Goal: Navigation & Orientation: Go to known website

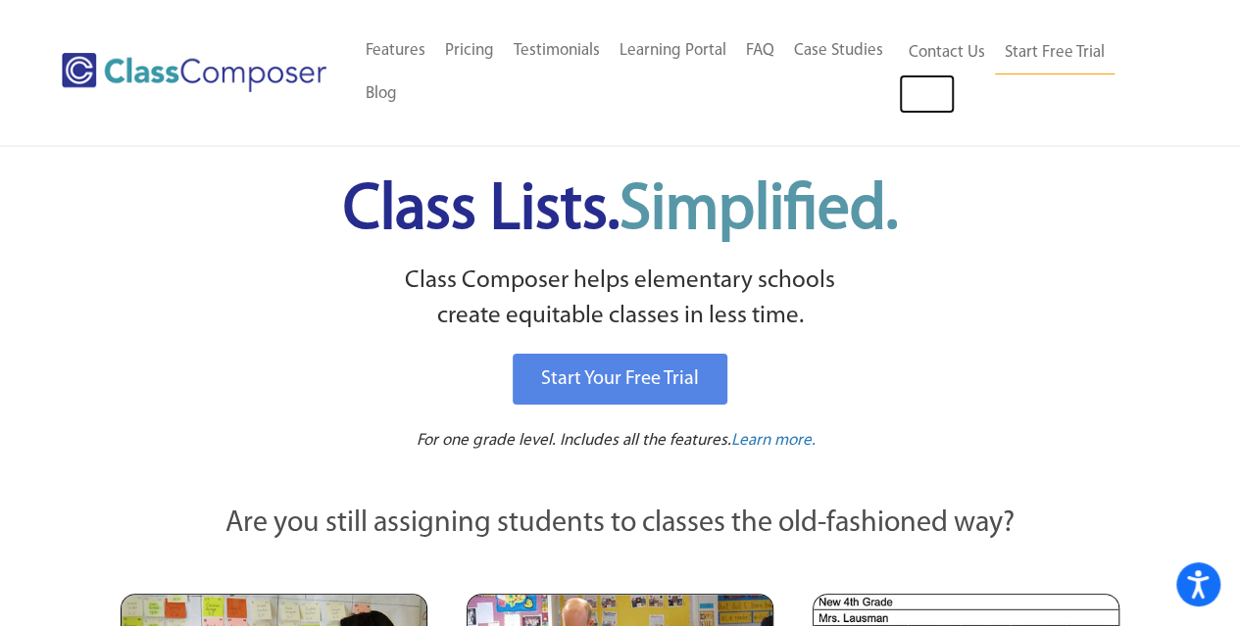
click at [910, 93] on link "Log In" at bounding box center [927, 94] width 56 height 39
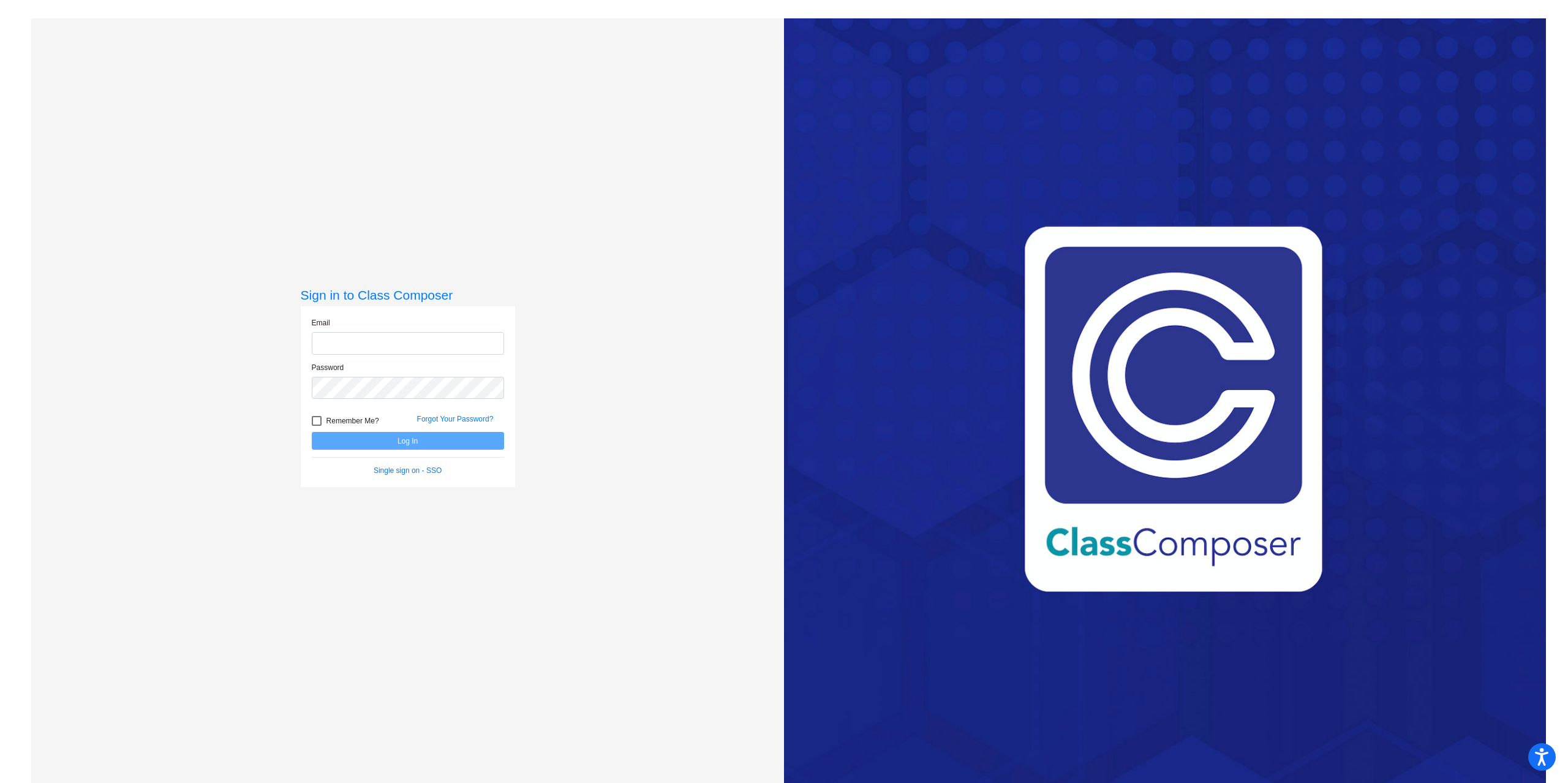
type input "jnicholson@ncmcs.org"
click at [470, 446] on button "Log In" at bounding box center [408, 441] width 192 height 17
